Goal: Task Accomplishment & Management: Manage account settings

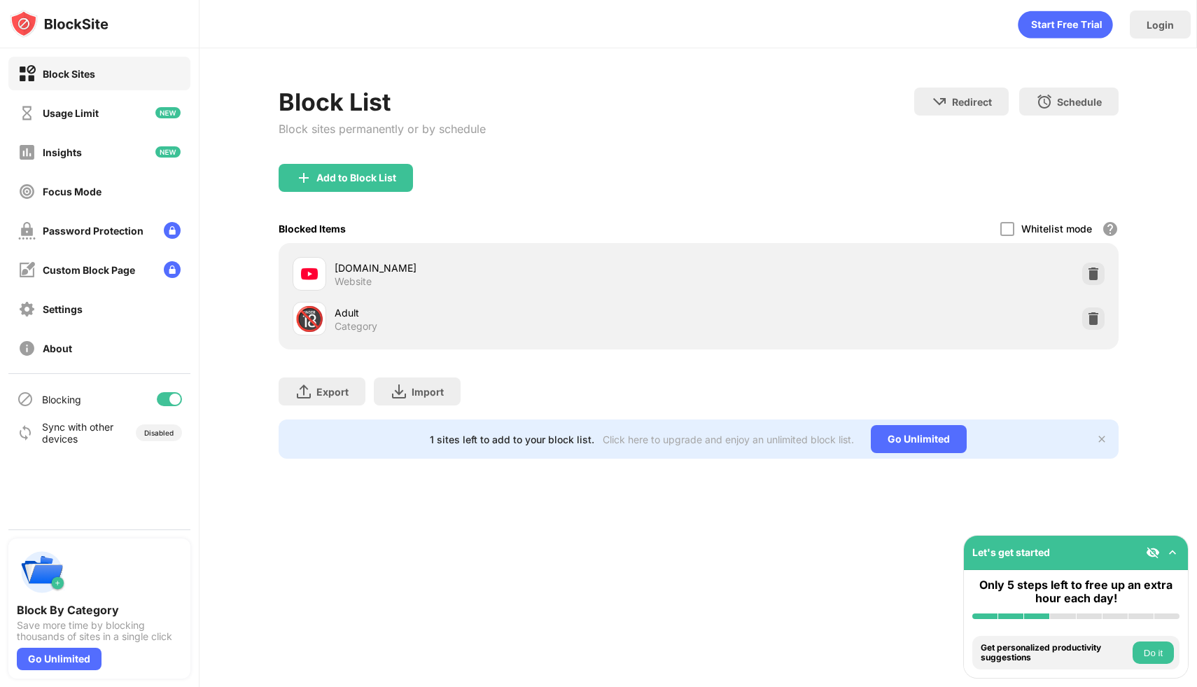
click at [1098, 442] on img at bounding box center [1101, 438] width 11 height 11
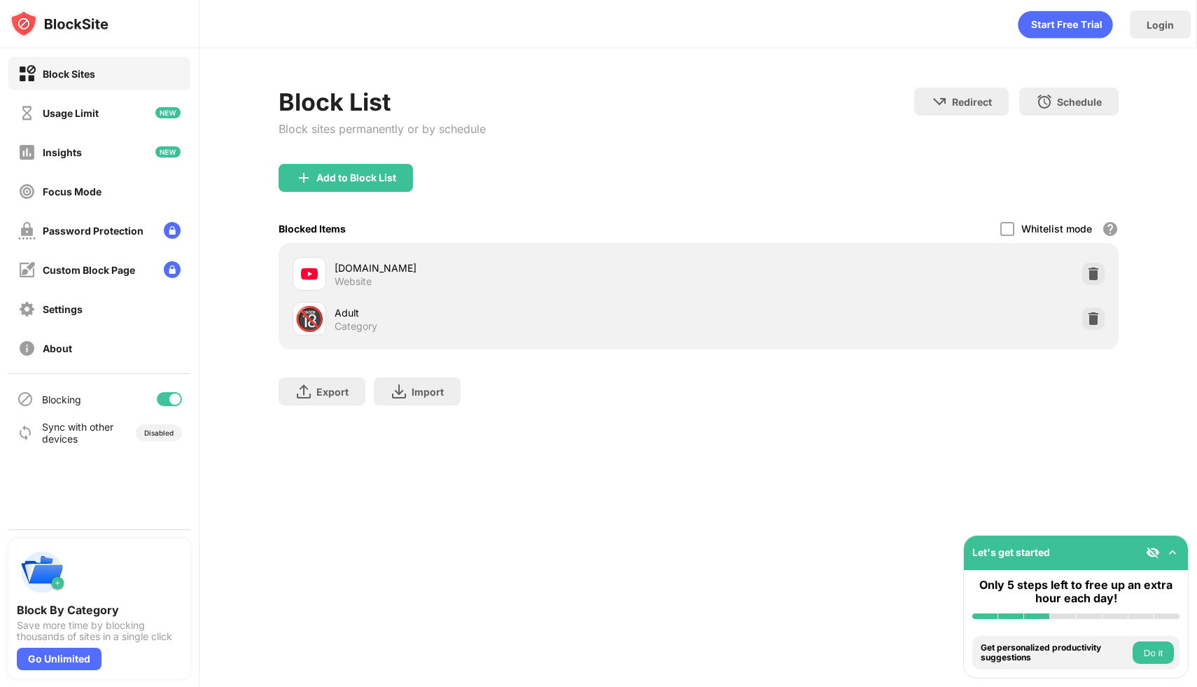
click at [1026, 502] on div "Login Block List Block sites permanently or by schedule Redirect Choose a site …" at bounding box center [697, 343] width 997 height 687
click at [107, 190] on div "Focus Mode" at bounding box center [99, 191] width 182 height 34
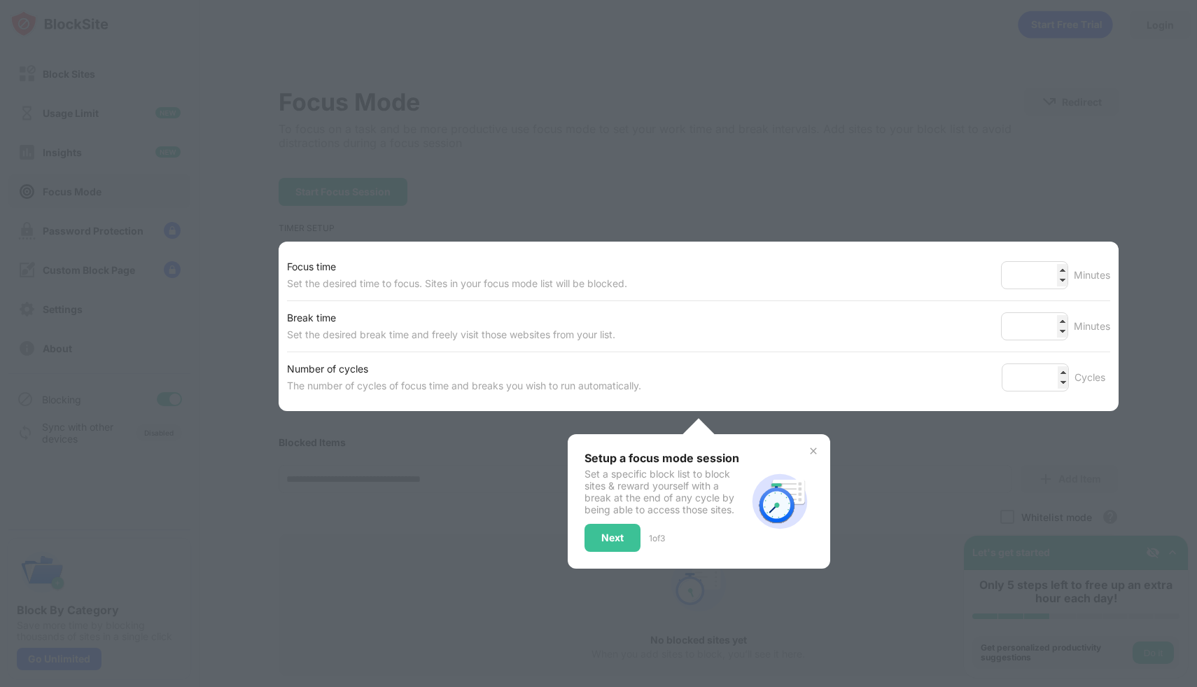
click at [112, 138] on div at bounding box center [598, 343] width 1197 height 687
click at [624, 584] on div at bounding box center [598, 343] width 1197 height 687
click at [813, 449] on img at bounding box center [813, 450] width 11 height 11
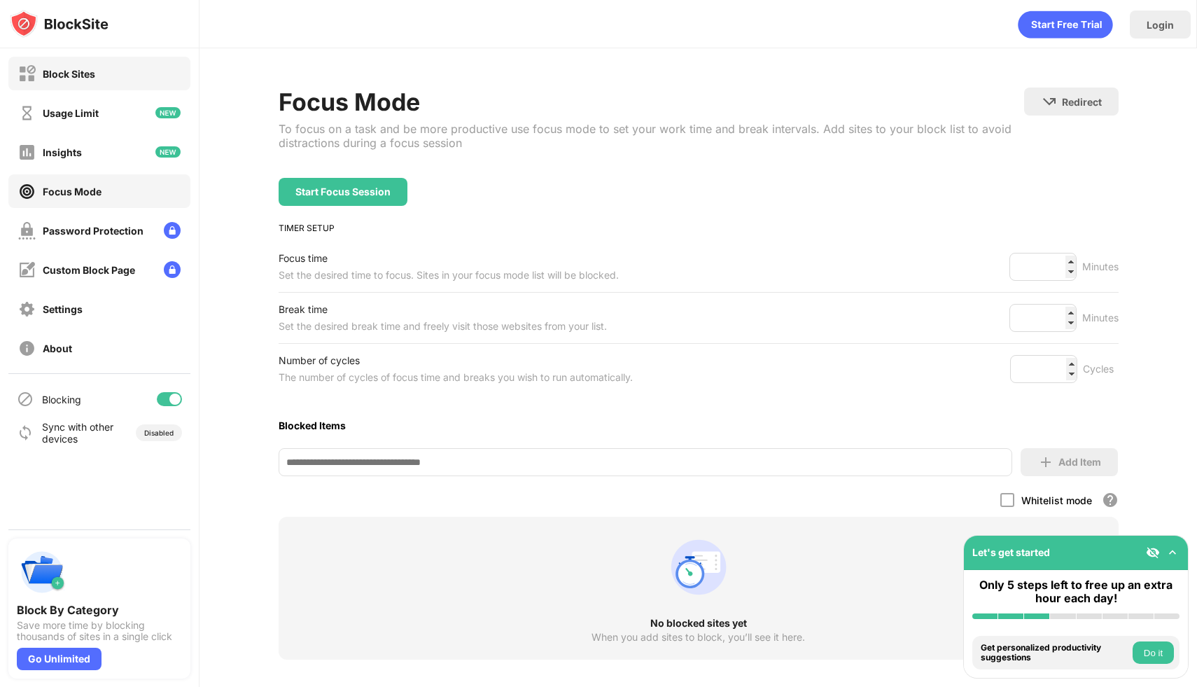
click at [116, 77] on div "Block Sites" at bounding box center [99, 74] width 182 height 34
